Goal: Task Accomplishment & Management: Use online tool/utility

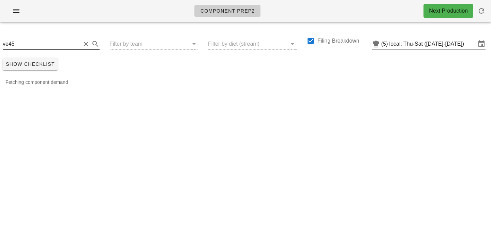
drag, startPoint x: 0, startPoint y: 0, endPoint x: 33, endPoint y: 40, distance: 51.6
click at [46, 40] on input "ve45" at bounding box center [42, 44] width 78 height 11
click at [33, 40] on input "ve45" at bounding box center [42, 44] width 78 height 11
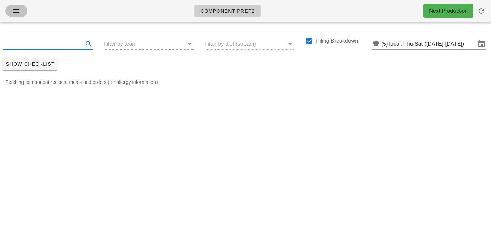
click at [14, 14] on icon "button" at bounding box center [16, 11] width 8 height 8
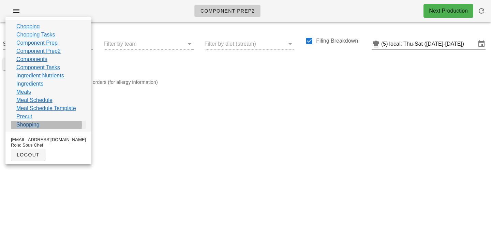
click at [32, 127] on link "Shopping" at bounding box center [27, 125] width 23 height 8
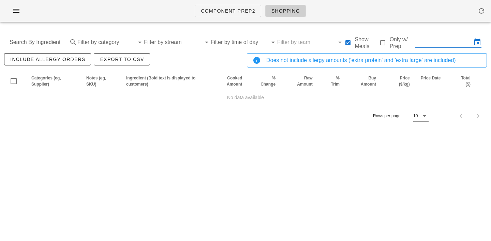
click at [430, 42] on input "text" at bounding box center [443, 42] width 57 height 11
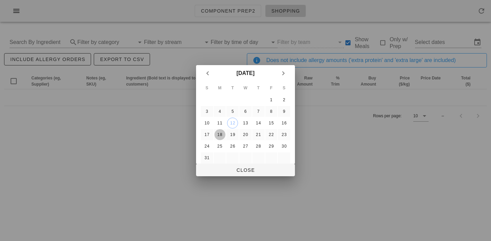
click at [220, 132] on div "18" at bounding box center [219, 134] width 11 height 5
click at [235, 135] on div "19" at bounding box center [232, 134] width 11 height 5
click at [247, 135] on div "20" at bounding box center [245, 134] width 11 height 5
click at [221, 135] on div "18" at bounding box center [219, 134] width 11 height 5
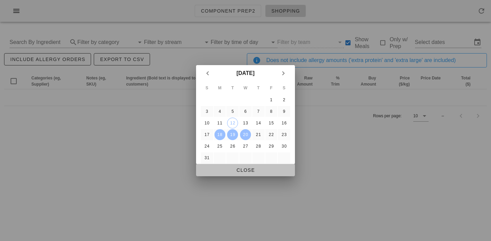
click at [229, 172] on span "Close" at bounding box center [245, 169] width 88 height 5
type input "[DATE] - [DATE]"
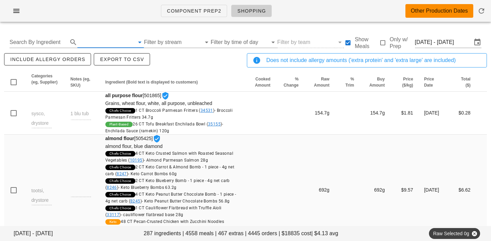
click at [88, 43] on input "text" at bounding box center [105, 42] width 57 height 11
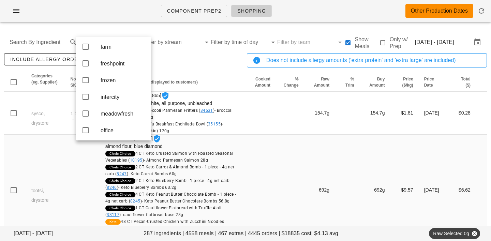
scroll to position [104, 0]
click at [111, 64] on div "freshpoint" at bounding box center [123, 61] width 45 height 6
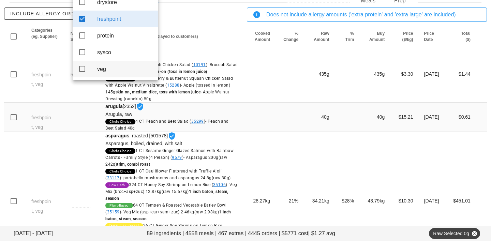
scroll to position [46, 0]
click at [102, 72] on div "veg" at bounding box center [125, 68] width 56 height 6
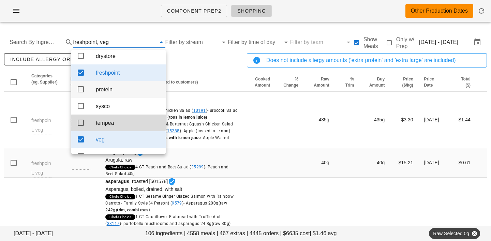
scroll to position [0, 0]
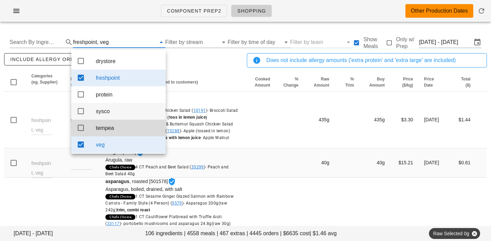
click at [110, 109] on div "sysco" at bounding box center [128, 111] width 64 height 15
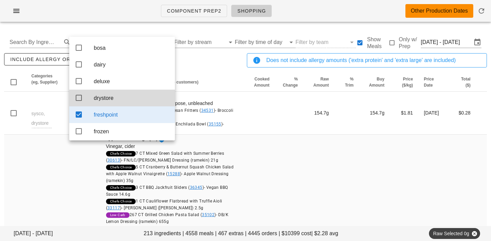
click at [105, 100] on div "drystore" at bounding box center [132, 98] width 76 height 6
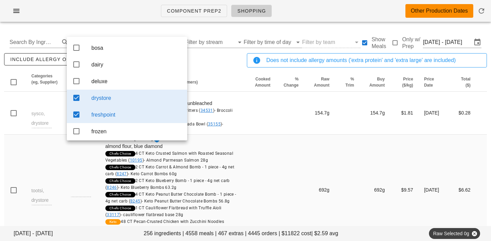
click at [105, 100] on div "drystore" at bounding box center [136, 98] width 90 height 6
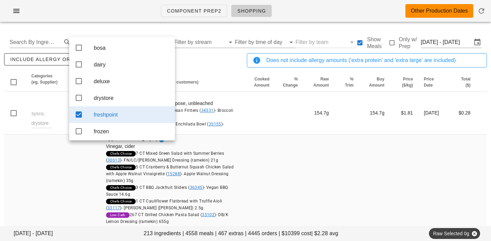
click at [201, 61] on div "include allergy orders Export to CSV" at bounding box center [124, 63] width 243 height 22
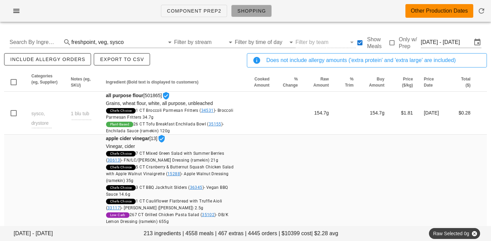
click at [256, 13] on span "Shopping" at bounding box center [251, 10] width 29 height 5
click at [130, 42] on input "text" at bounding box center [144, 42] width 39 height 11
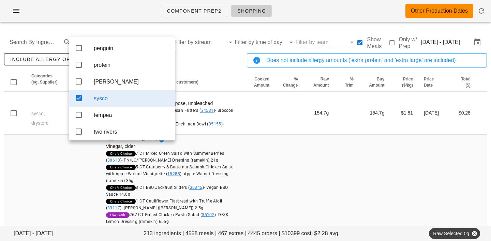
scroll to position [139, 0]
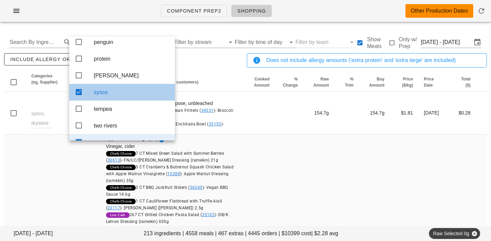
click at [116, 95] on div "sysco" at bounding box center [132, 92] width 76 height 6
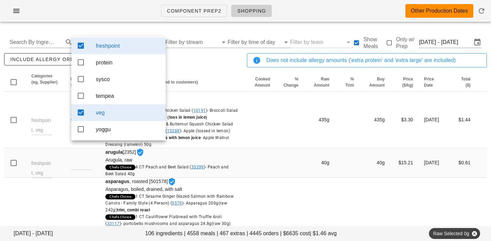
scroll to position [24, 0]
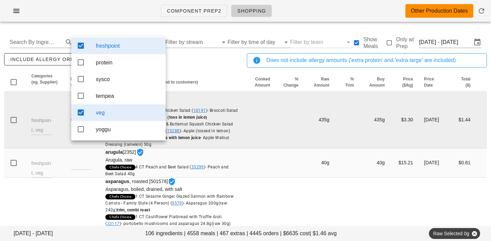
click at [276, 108] on td at bounding box center [289, 120] width 28 height 57
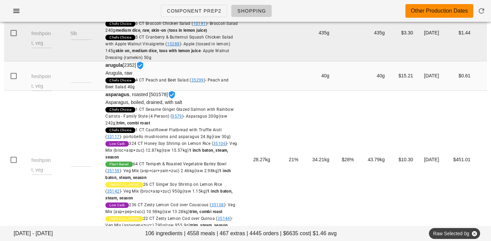
scroll to position [0, 0]
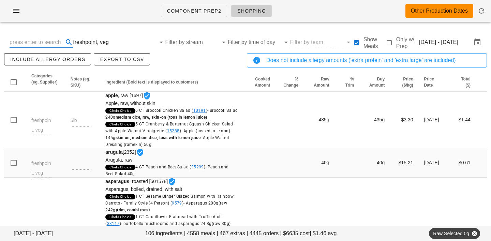
click at [34, 45] on input "text" at bounding box center [36, 42] width 52 height 11
click at [201, 42] on input "Filter by stream" at bounding box center [191, 42] width 53 height 11
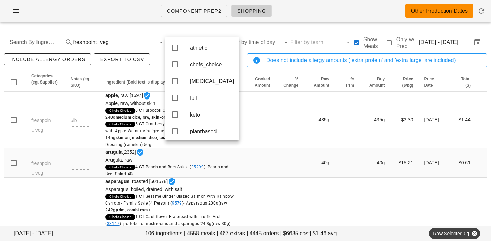
click at [241, 60] on div "include allergy orders Export to CSV" at bounding box center [124, 63] width 243 height 22
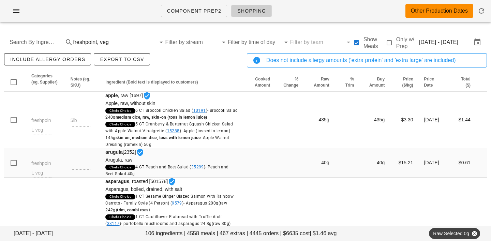
click at [245, 40] on input "Filter by time of day" at bounding box center [254, 42] width 53 height 11
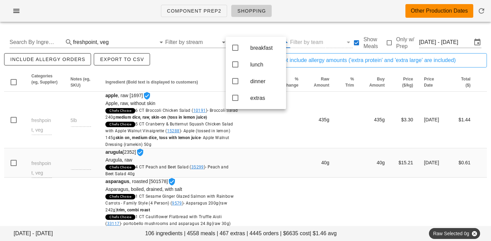
click at [206, 57] on div "include allergy orders Export to CSV" at bounding box center [124, 63] width 243 height 22
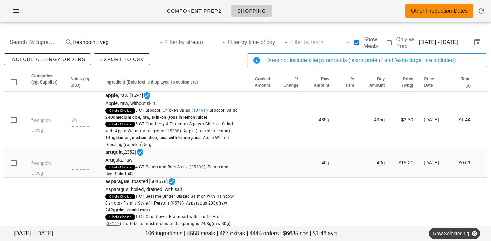
click at [306, 43] on div "Search By Ingredient freshpoint, veg Filter by stream Filter by time of day Fil…" at bounding box center [245, 42] width 483 height 22
click at [389, 43] on div at bounding box center [389, 43] width 10 height 10
checkbox input "true"
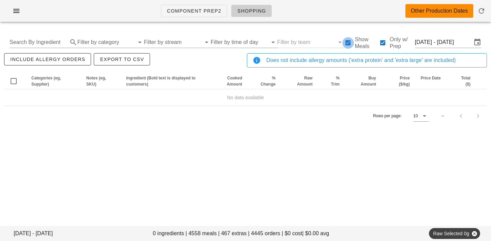
click at [343, 42] on div at bounding box center [348, 43] width 10 height 10
checkbox input "false"
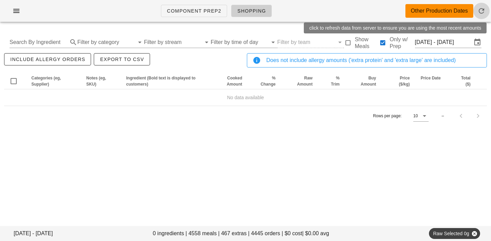
click at [480, 11] on icon "button" at bounding box center [481, 11] width 8 height 8
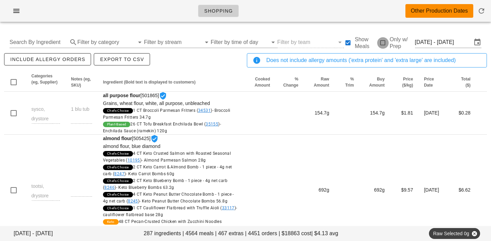
click at [378, 42] on div at bounding box center [383, 43] width 10 height 10
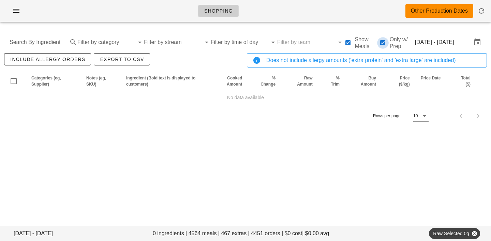
click at [378, 42] on div at bounding box center [383, 43] width 10 height 10
checkbox input "false"
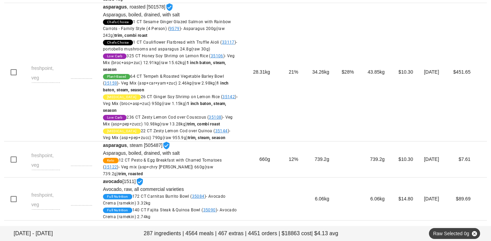
scroll to position [799, 0]
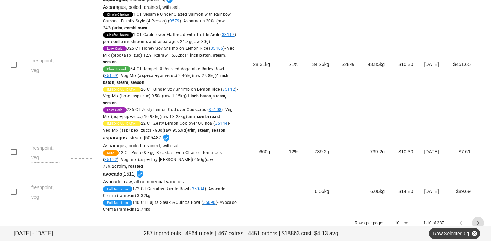
click at [478, 219] on icon "Next page" at bounding box center [478, 223] width 8 height 8
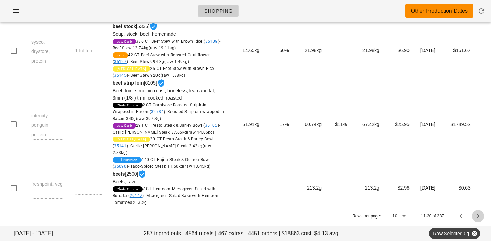
scroll to position [530, 0]
click at [478, 214] on icon "Next page" at bounding box center [478, 216] width 8 height 8
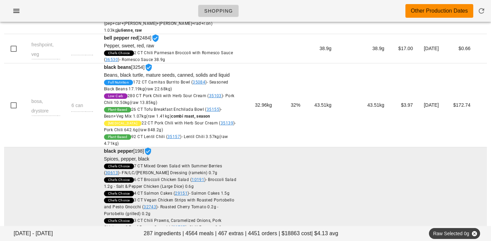
scroll to position [0, 0]
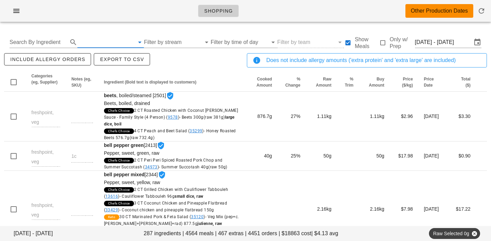
click at [94, 42] on input "text" at bounding box center [105, 42] width 57 height 11
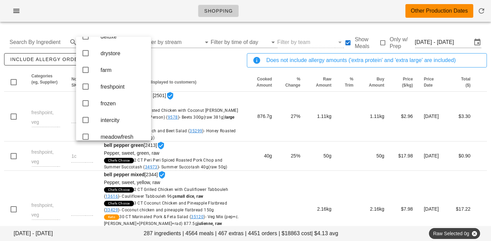
scroll to position [79, 0]
click at [111, 89] on div "freshpoint" at bounding box center [123, 86] width 45 height 6
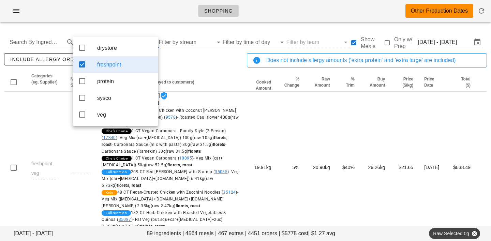
scroll to position [0, 0]
click at [209, 71] on div "include allergy orders Export to CSV" at bounding box center [124, 63] width 243 height 22
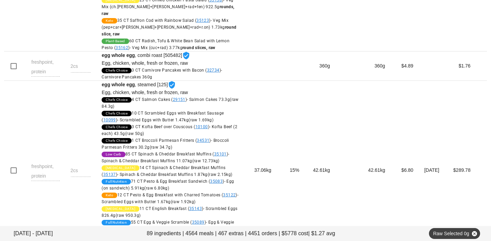
scroll to position [1112, 0]
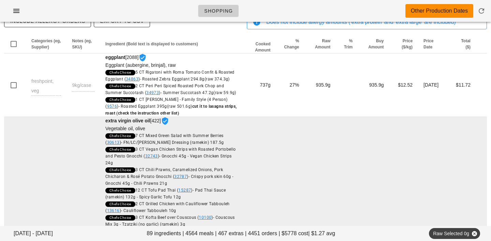
scroll to position [0, 0]
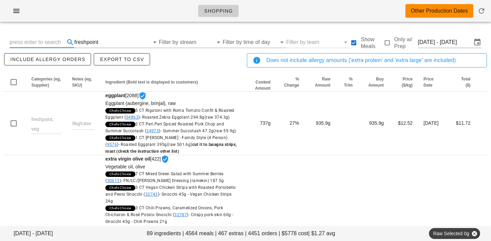
click at [30, 41] on input "text" at bounding box center [37, 42] width 54 height 11
click at [124, 59] on span "Export to CSV" at bounding box center [122, 59] width 44 height 5
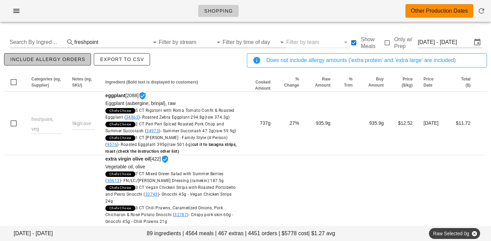
click at [41, 61] on span "include allergy orders" at bounding box center [47, 59] width 75 height 5
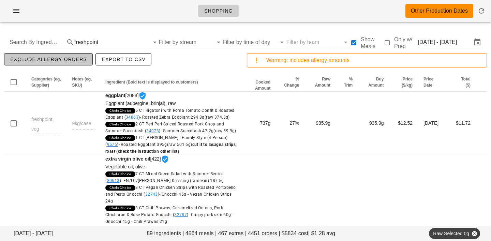
click at [41, 61] on span "exclude allergy orders" at bounding box center [48, 59] width 77 height 5
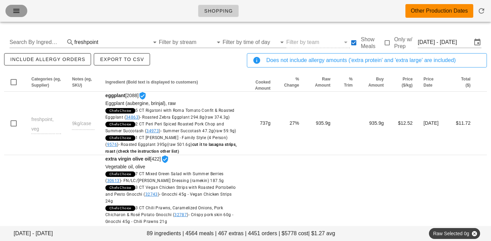
click at [16, 11] on icon "button" at bounding box center [16, 11] width 8 height 8
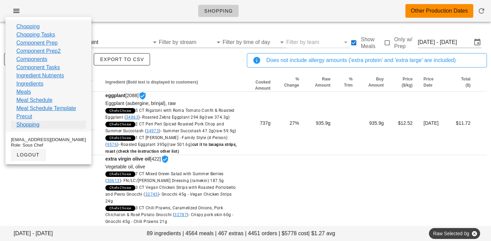
click at [30, 124] on link "Shopping" at bounding box center [27, 125] width 23 height 8
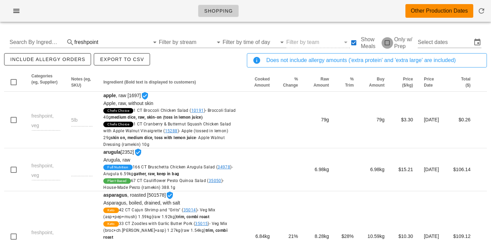
click at [384, 43] on div at bounding box center [387, 43] width 10 height 10
checkbox input "true"
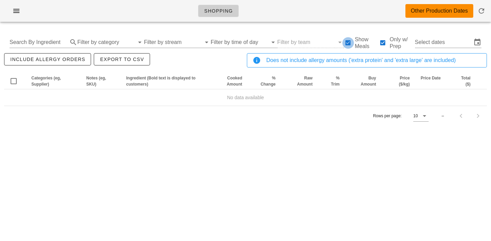
click at [343, 43] on div at bounding box center [348, 43] width 10 height 10
checkbox input "false"
click at [110, 43] on input "text" at bounding box center [105, 42] width 57 height 11
click at [110, 43] on div "No data available" at bounding box center [108, 47] width 54 height 15
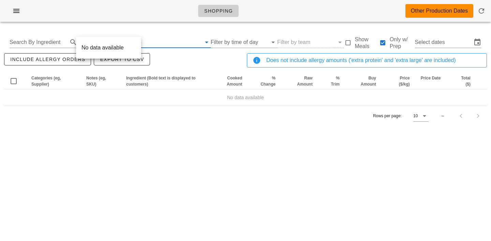
click at [166, 42] on input "text" at bounding box center [172, 42] width 57 height 11
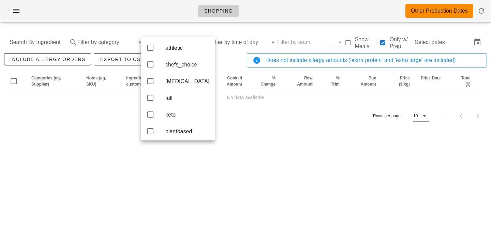
click at [35, 43] on input "Search By Ingredient" at bounding box center [38, 42] width 57 height 11
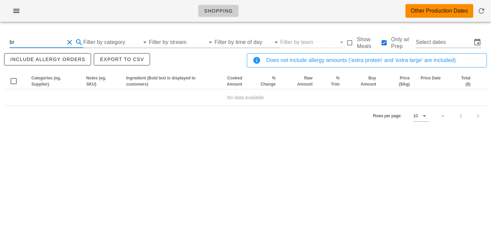
type input "b"
